Goal: Transaction & Acquisition: Purchase product/service

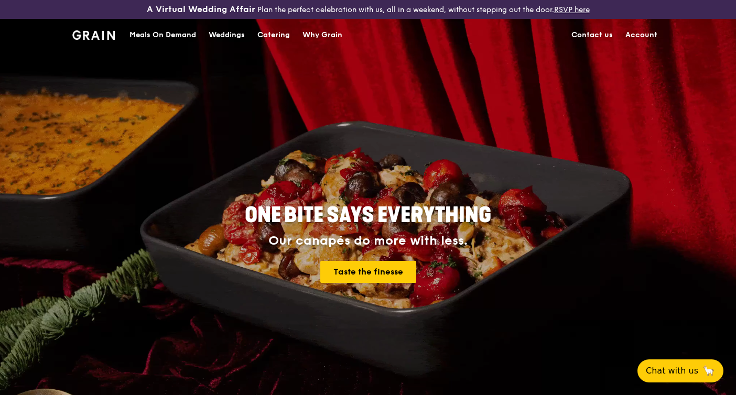
click at [186, 36] on div "Meals On Demand" at bounding box center [163, 34] width 67 height 31
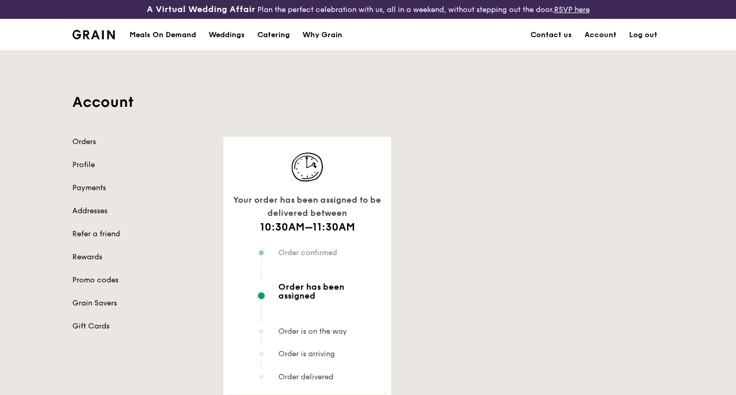
click at [193, 38] on div "Meals On Demand" at bounding box center [163, 34] width 67 height 31
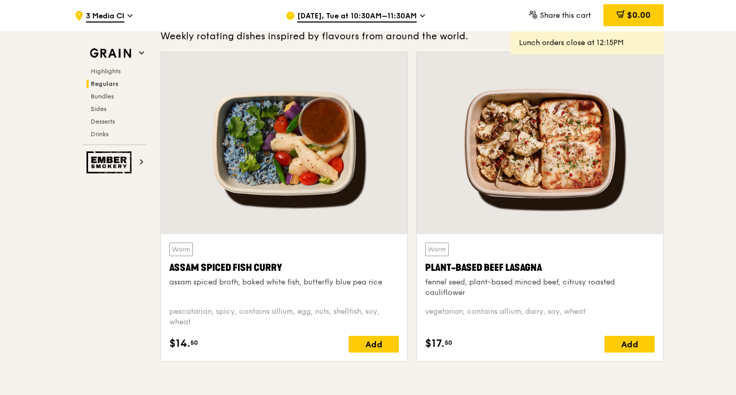
scroll to position [954, 0]
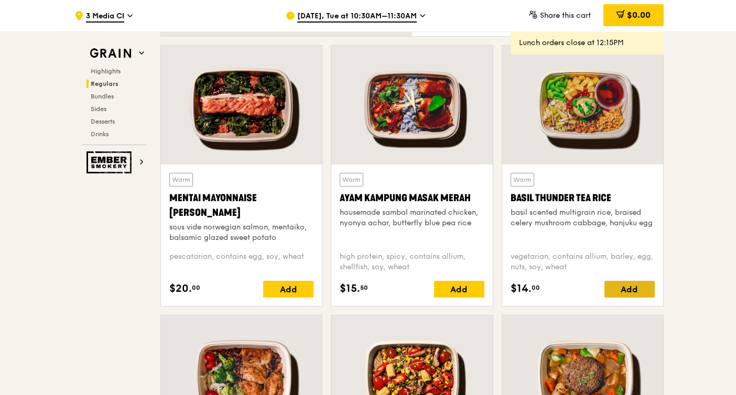
click at [624, 289] on div "Add" at bounding box center [630, 289] width 50 height 17
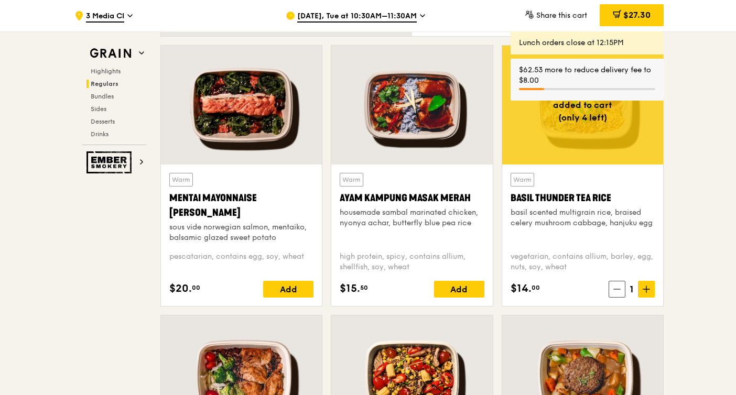
scroll to position [1224, 0]
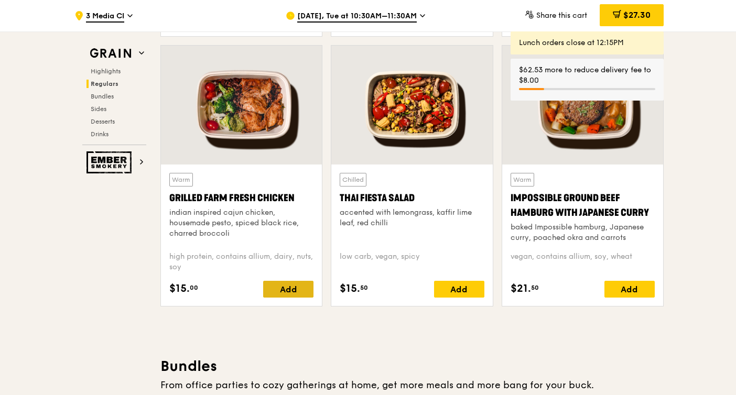
click at [303, 288] on div "Add" at bounding box center [288, 289] width 50 height 17
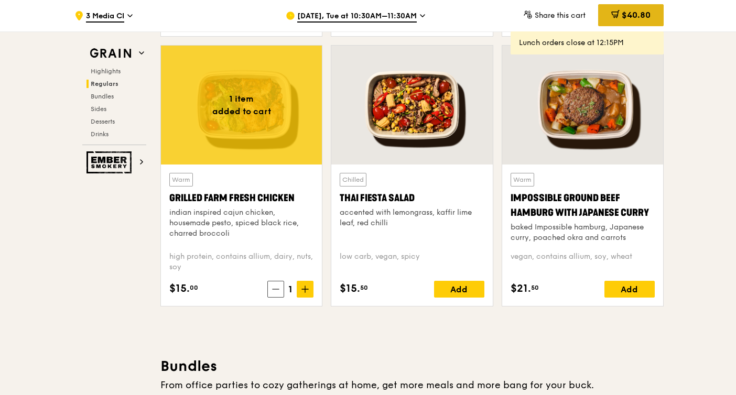
click at [623, 19] on span "$40.80" at bounding box center [636, 15] width 29 height 10
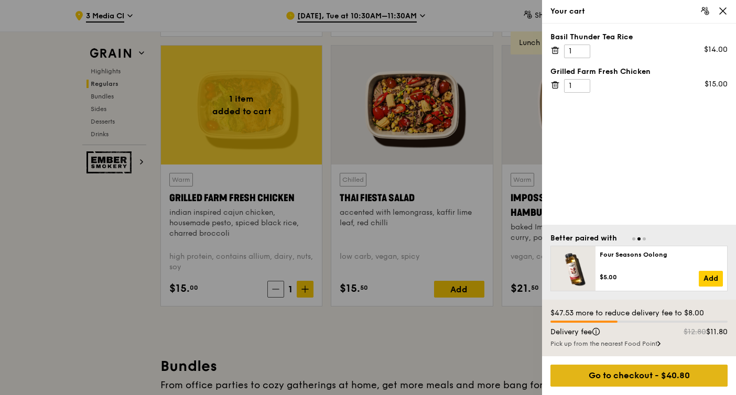
click at [676, 376] on div "Go to checkout - $40.80" at bounding box center [639, 376] width 177 height 22
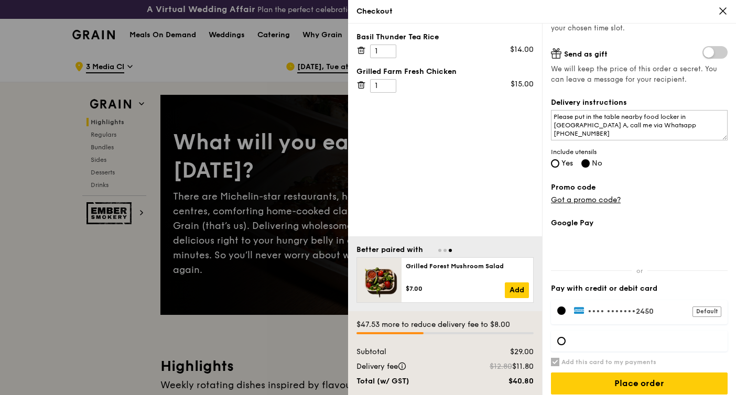
scroll to position [239, 0]
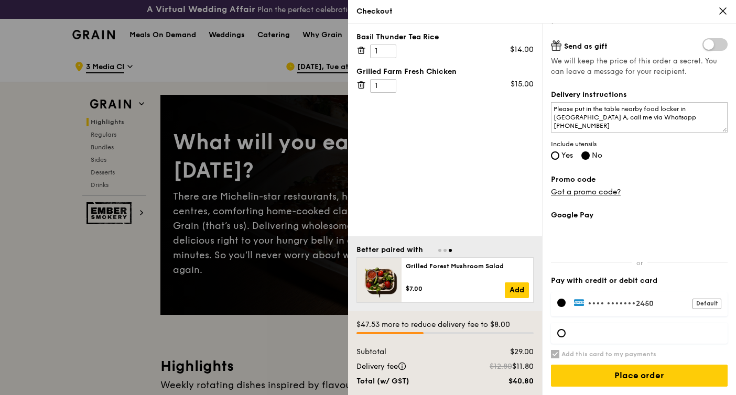
click at [331, 77] on div at bounding box center [368, 197] width 736 height 395
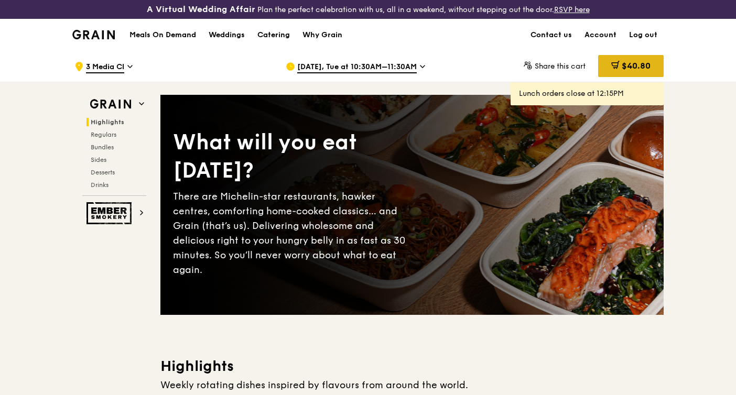
click at [622, 61] on span "$40.80" at bounding box center [636, 66] width 29 height 10
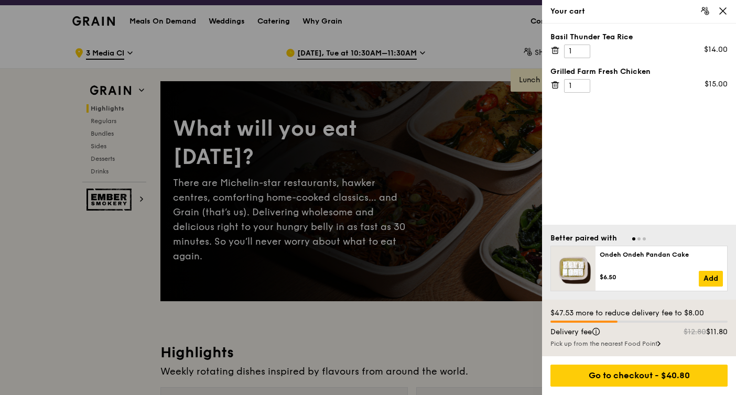
scroll to position [23, 0]
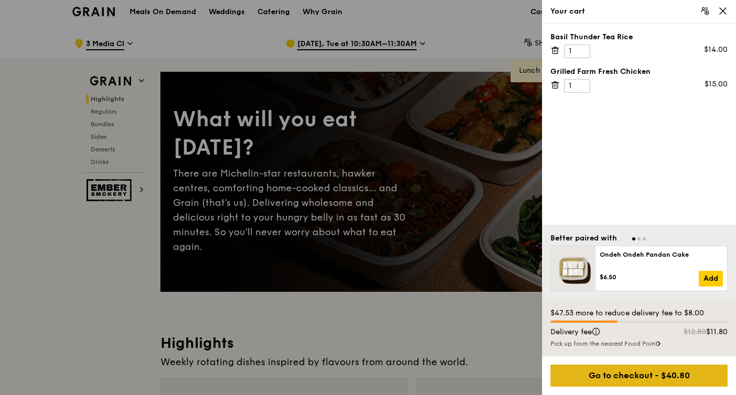
click at [621, 379] on div "Go to checkout - $40.80" at bounding box center [639, 376] width 177 height 22
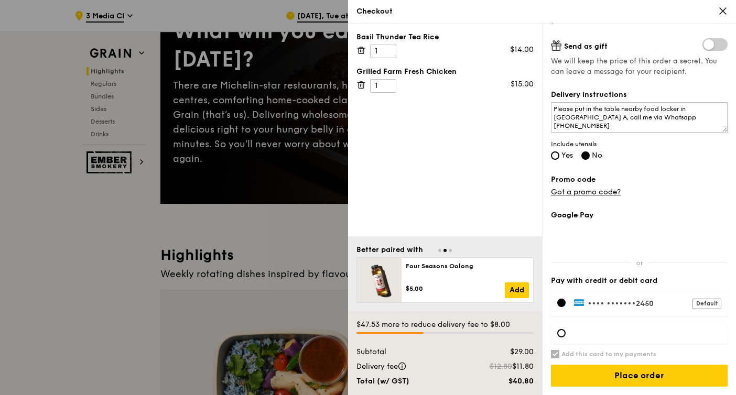
scroll to position [157, 0]
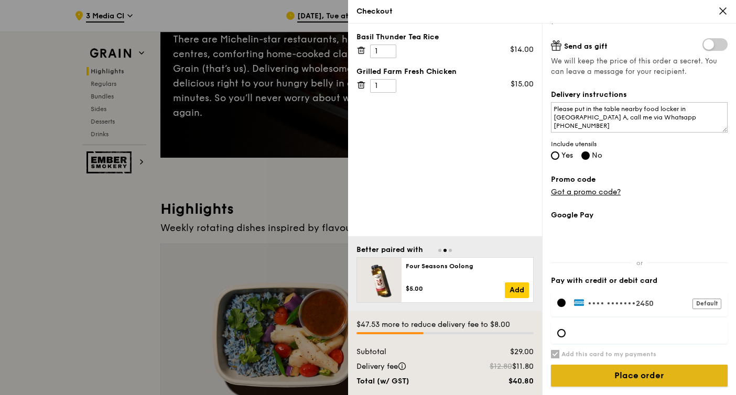
click at [631, 379] on input "Place order" at bounding box center [639, 376] width 177 height 22
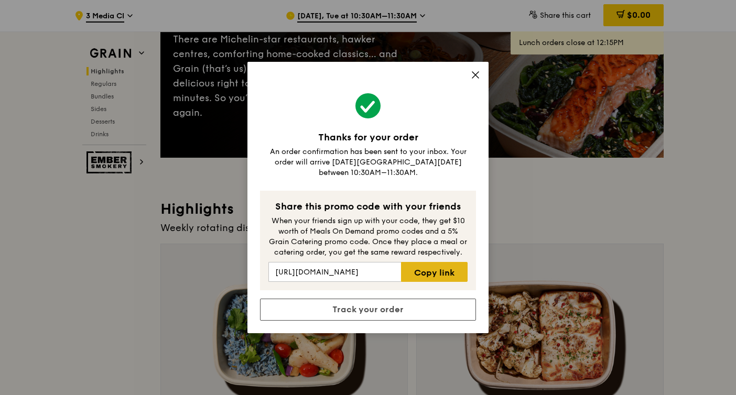
click at [446, 269] on link "Copy link" at bounding box center [434, 272] width 67 height 20
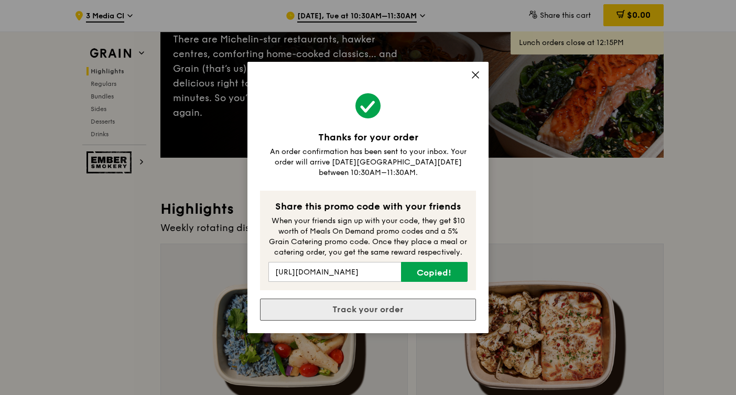
click at [327, 310] on link "Track your order" at bounding box center [368, 310] width 216 height 22
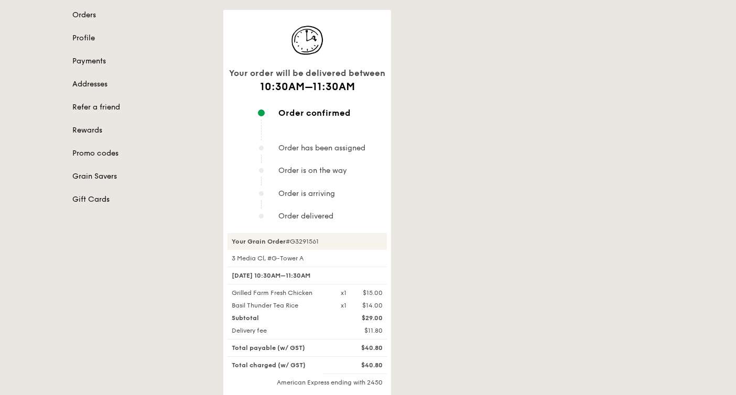
scroll to position [127, 0]
